Goal: Navigation & Orientation: Find specific page/section

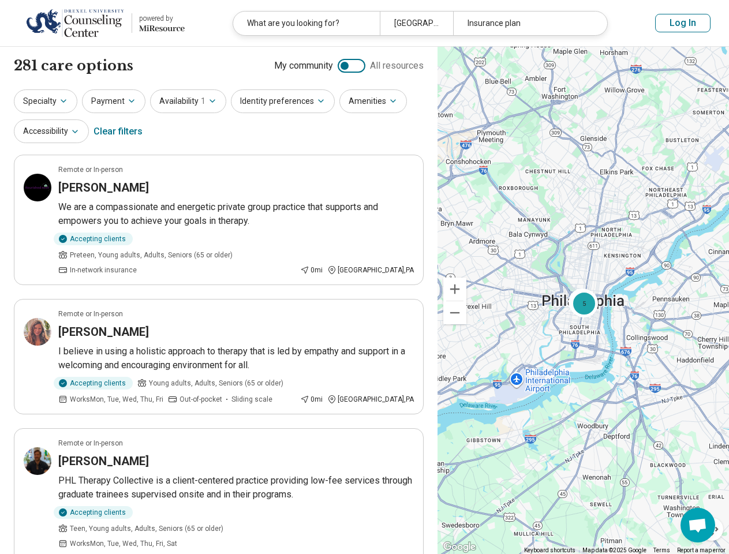
click at [420, 23] on div "[GEOGRAPHIC_DATA], [GEOGRAPHIC_DATA]" at bounding box center [416, 24] width 73 height 24
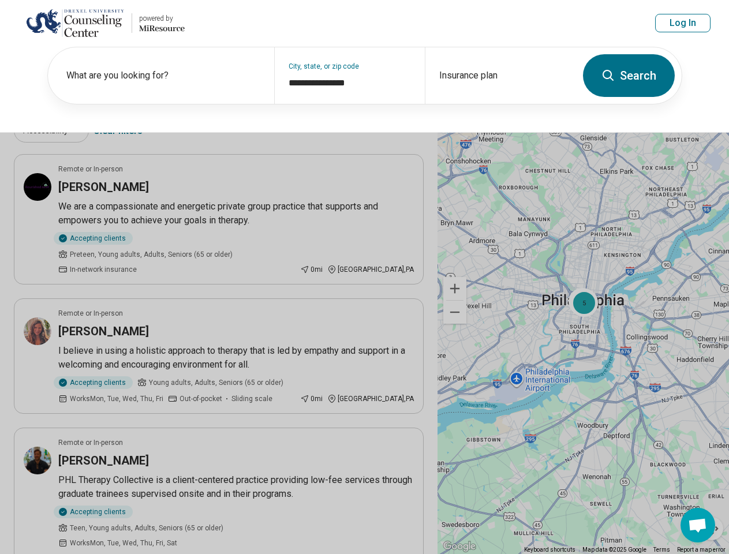
click at [683, 23] on button "Log In" at bounding box center [682, 23] width 55 height 18
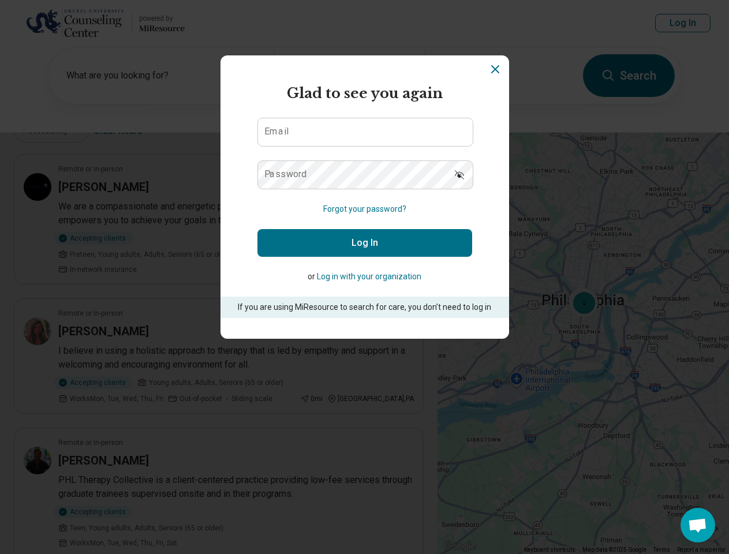
click at [351, 66] on section "powered by Miresource logo Glad to see you again Email Password Forgot your pas…" at bounding box center [364, 196] width 288 height 283
click at [46, 101] on div "powered by Miresource logo Glad to see you again Email Password Forgot your pas…" at bounding box center [364, 277] width 729 height 554
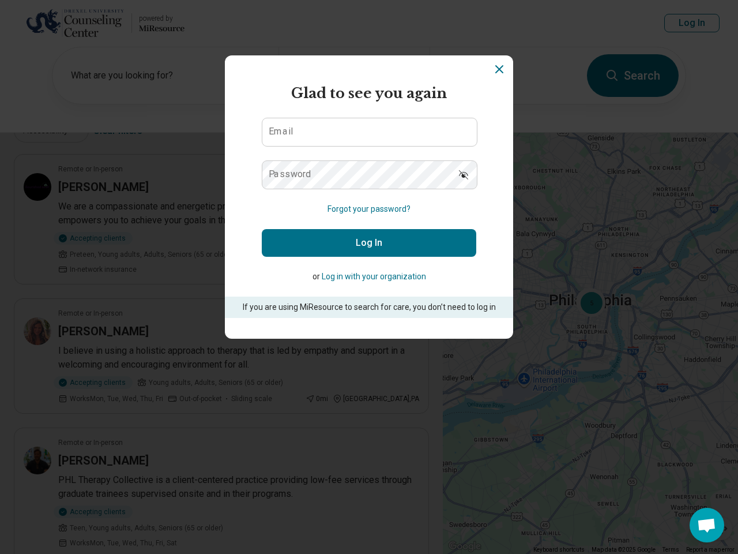
click at [114, 101] on div "powered by Miresource logo Glad to see you again Email Password Forgot your pas…" at bounding box center [369, 277] width 738 height 554
click at [188, 101] on div "powered by Miresource logo Glad to see you again Email Password Forgot your pas…" at bounding box center [369, 277] width 738 height 554
click at [282, 101] on h2 "Glad to see you again" at bounding box center [369, 93] width 215 height 21
click at [372, 101] on h2 "Glad to see you again" at bounding box center [369, 93] width 215 height 21
click at [51, 131] on div "powered by Miresource logo Glad to see you again Email Password Forgot your pas…" at bounding box center [369, 277] width 738 height 554
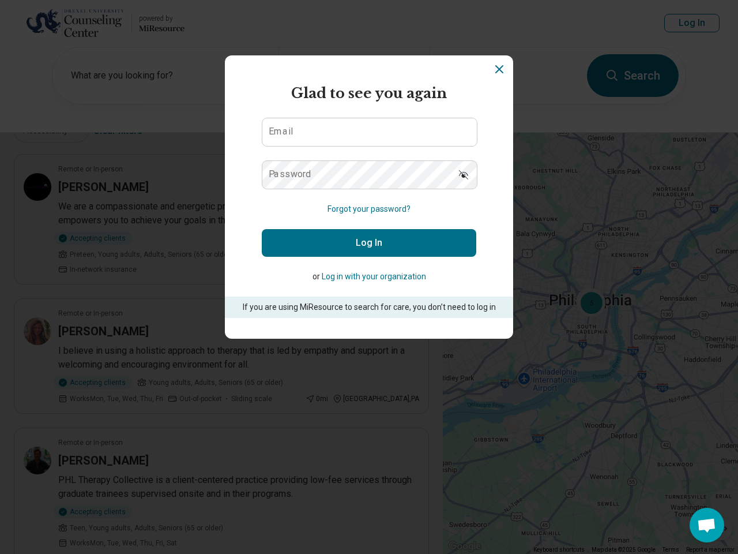
click at [118, 132] on div "powered by Miresource logo Glad to see you again Email Password Forgot your pas…" at bounding box center [369, 277] width 738 height 554
